Goal: Check status: Check status

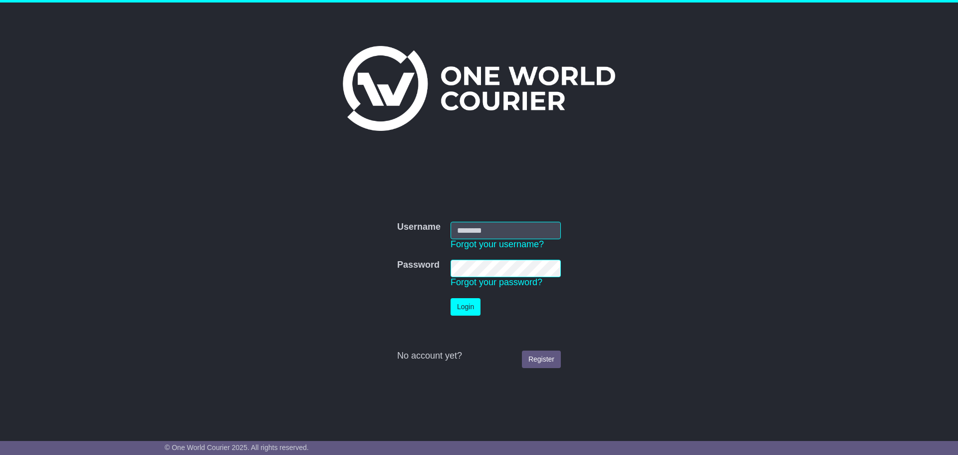
type input "**********"
click at [462, 314] on button "Login" at bounding box center [466, 306] width 30 height 17
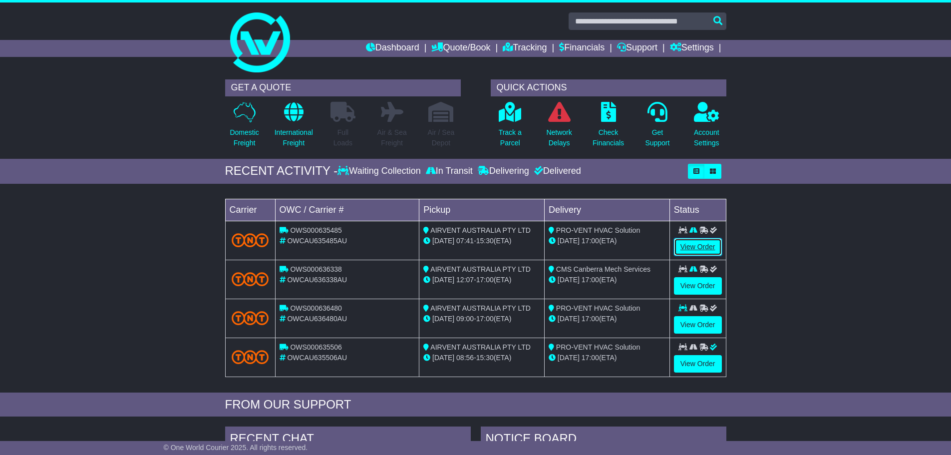
click at [689, 244] on link "View Order" at bounding box center [698, 246] width 48 height 17
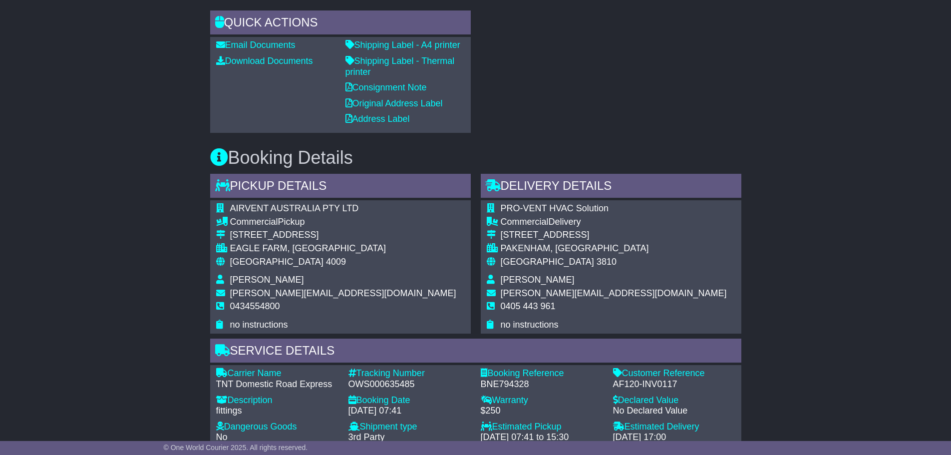
scroll to position [499, 0]
